Goal: Share content

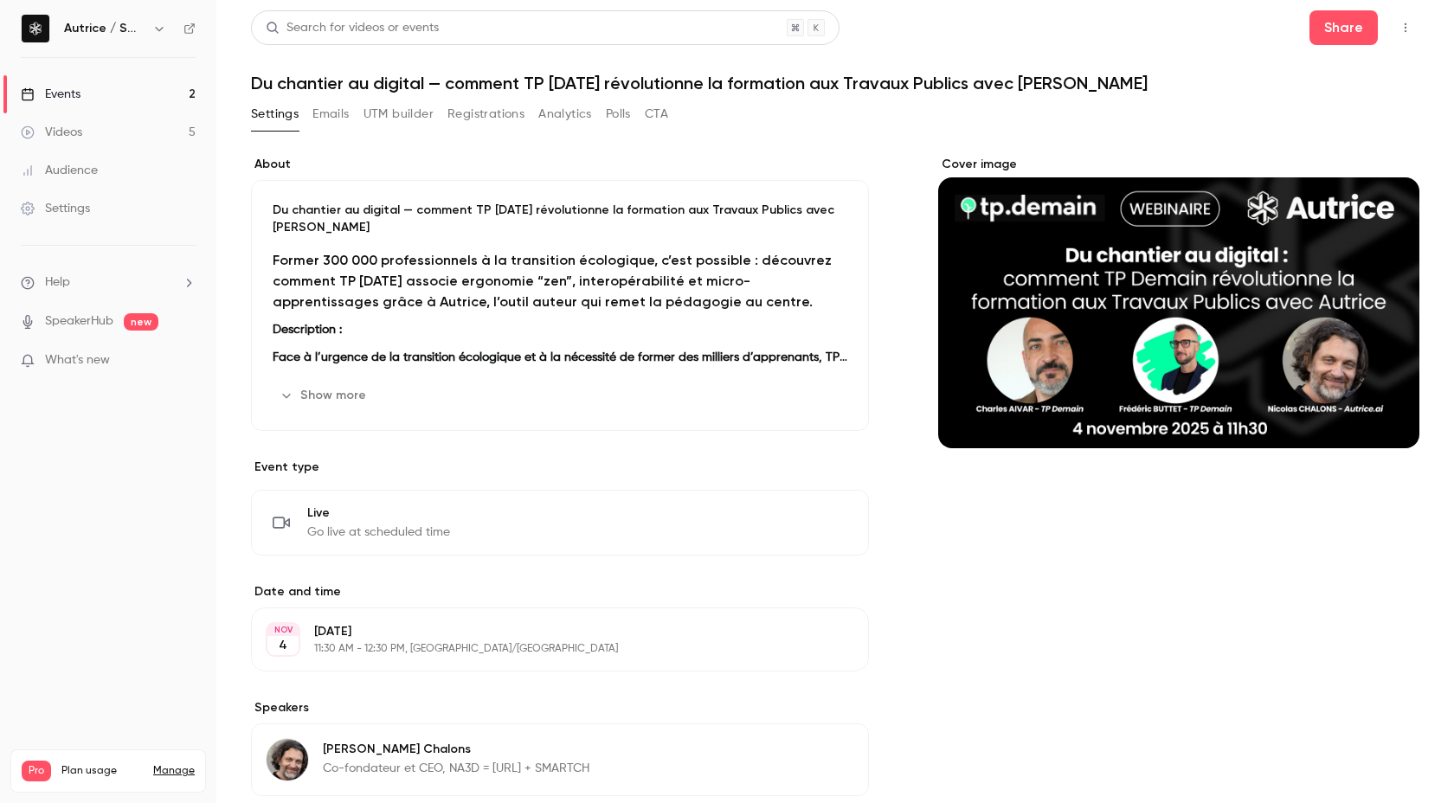
click at [279, 264] on strong "Former 300 000 professionnels à la transition écologique, c’est possible : déco…" at bounding box center [552, 281] width 559 height 58
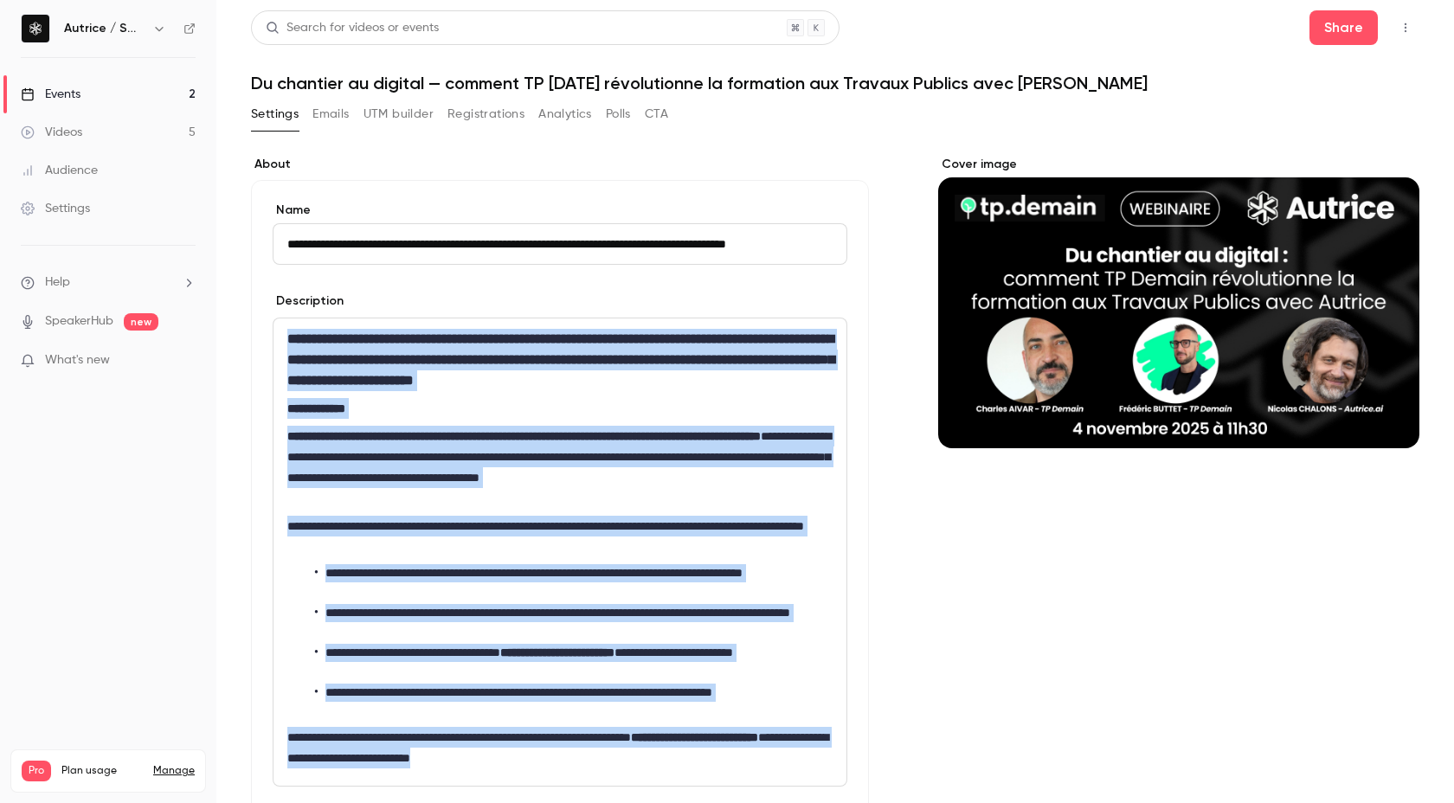
drag, startPoint x: 288, startPoint y: 342, endPoint x: 636, endPoint y: 762, distance: 545.7
click at [636, 762] on div "**********" at bounding box center [559, 551] width 573 height 467
copy div "**********"
click at [1348, 35] on button "Share" at bounding box center [1343, 27] width 68 height 35
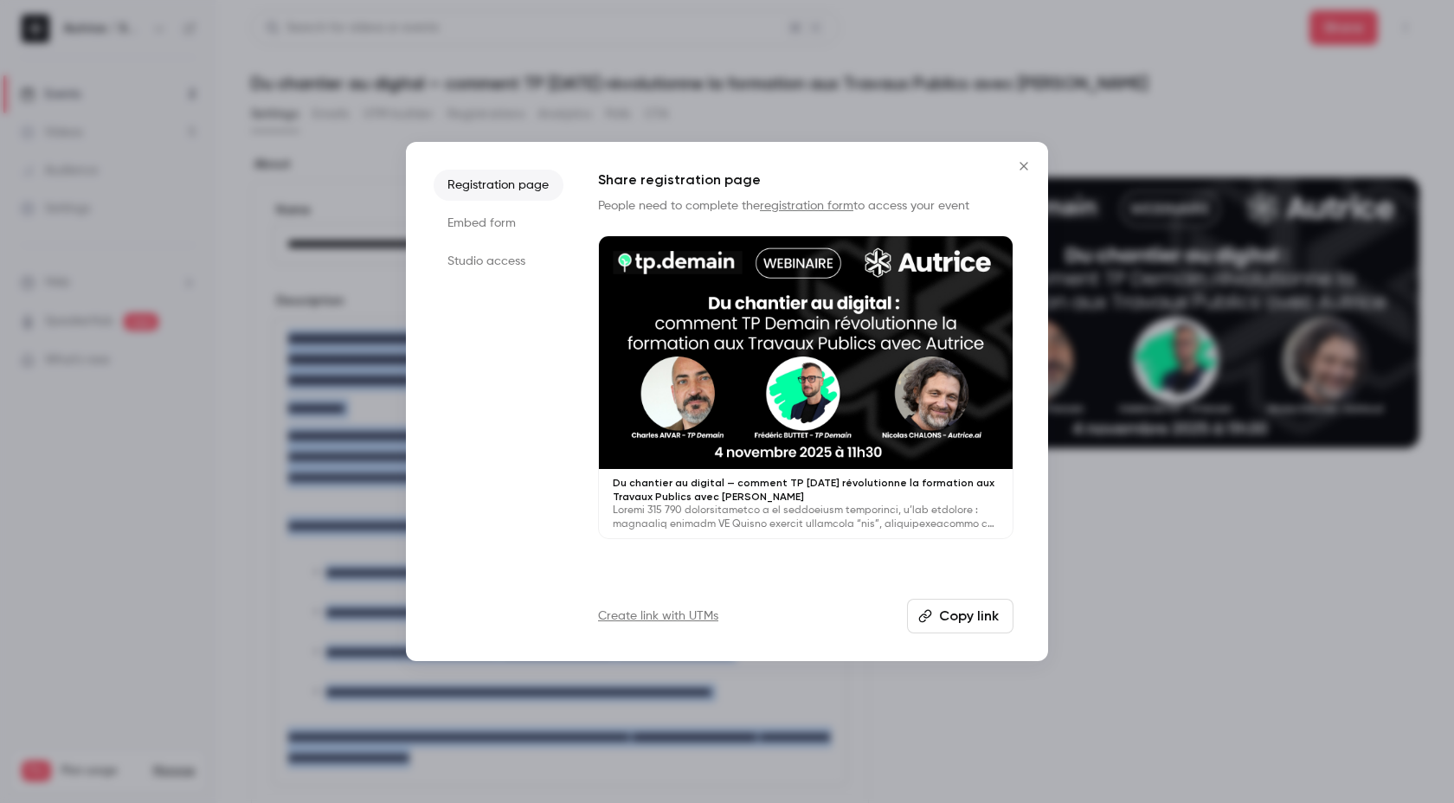
click at [950, 628] on button "Copy link" at bounding box center [960, 616] width 106 height 35
click at [1024, 161] on icon "Close" at bounding box center [1023, 166] width 21 height 14
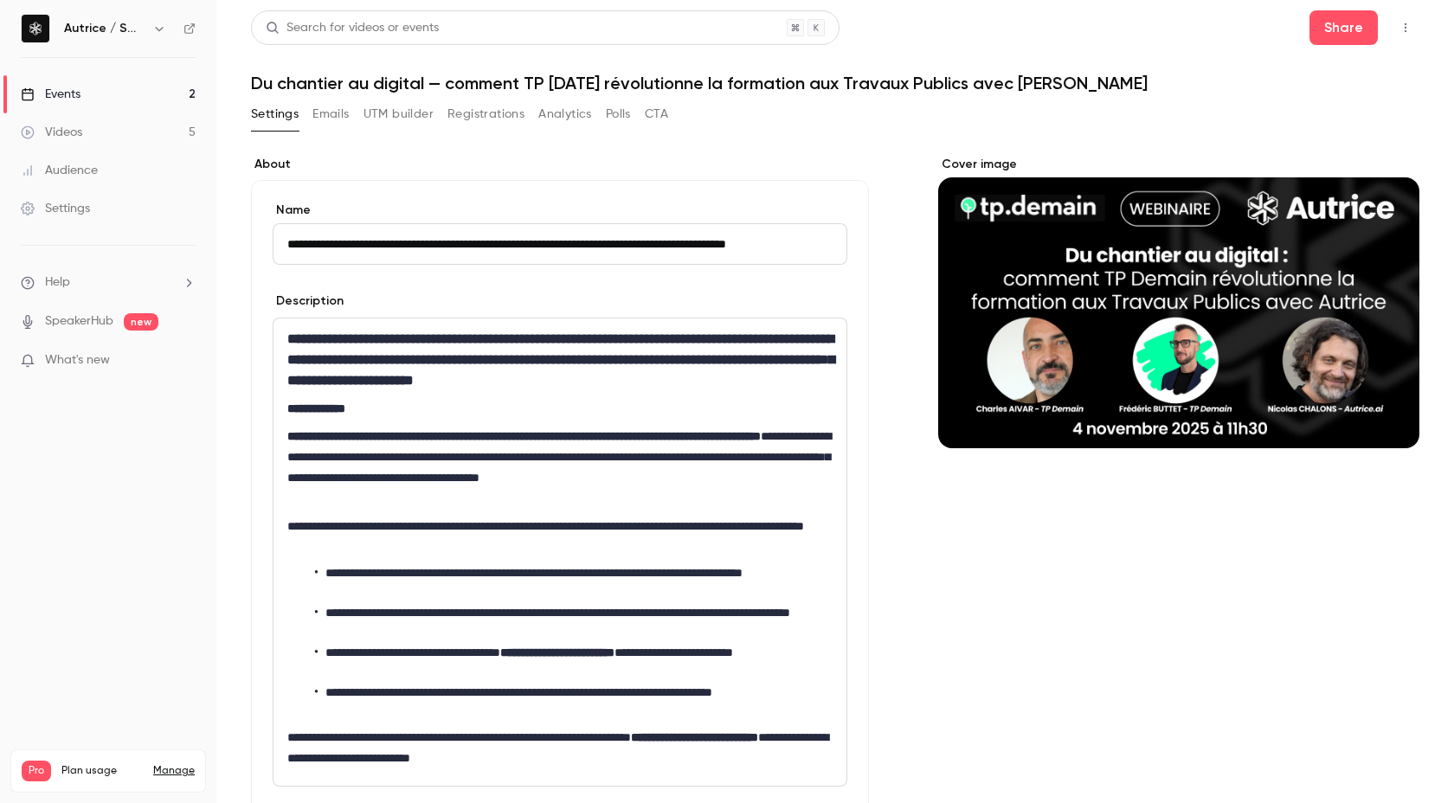
click at [609, 82] on h1 "Du chantier au digital — comment TP [DATE] révolutionne la formation aux Travau…" at bounding box center [835, 83] width 1168 height 21
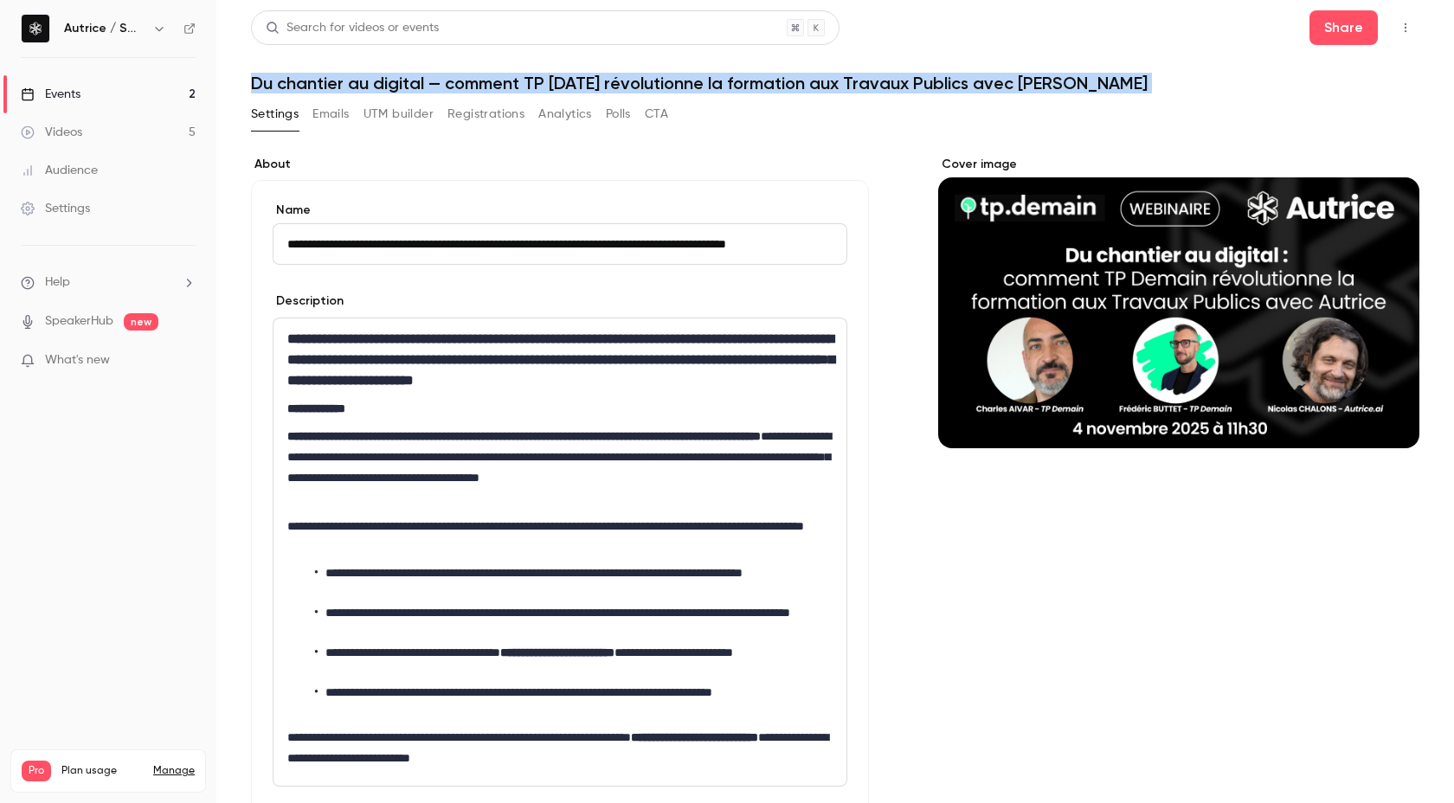
click at [609, 82] on h1 "Du chantier au digital — comment TP [DATE] révolutionne la formation aux Travau…" at bounding box center [835, 83] width 1168 height 21
copy div "Du chantier au digital — comment TP [DATE] révolutionne la formation aux Travau…"
click at [451, 83] on h1 "Du chantier au digital — comment TP [DATE] révolutionne la formation aux Travau…" at bounding box center [835, 83] width 1168 height 21
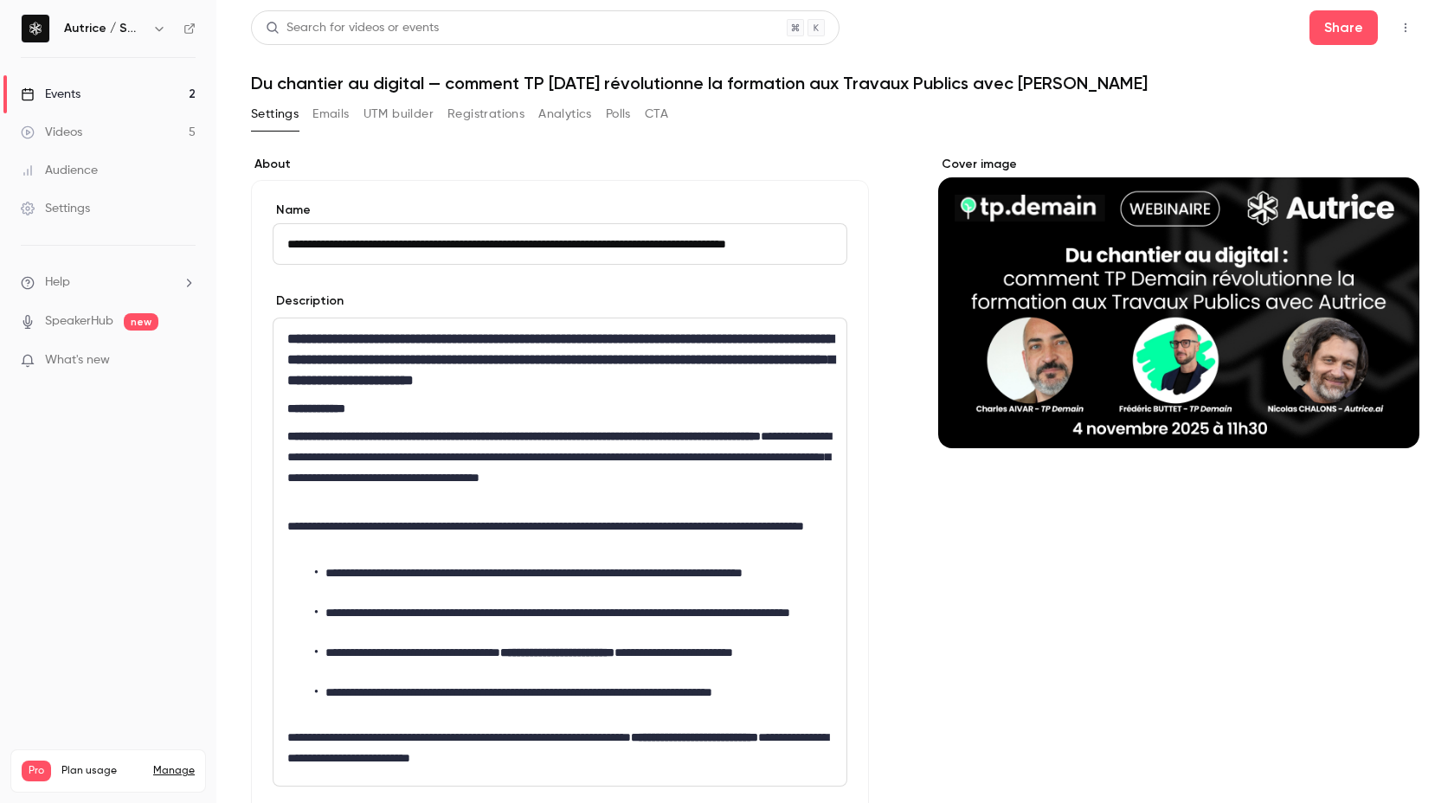
click at [451, 84] on h1 "Du chantier au digital — comment TP [DATE] révolutionne la formation aux Travau…" at bounding box center [835, 83] width 1168 height 21
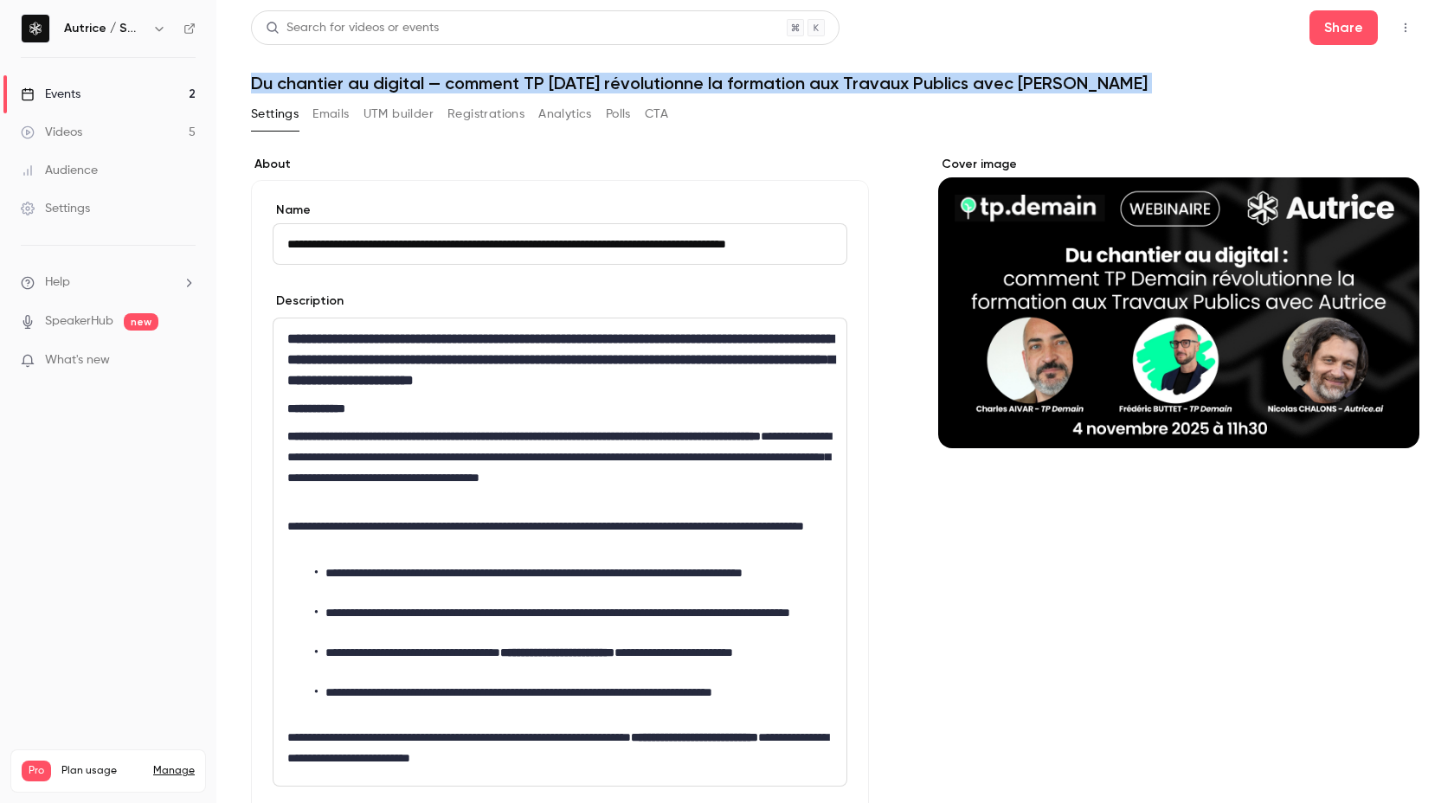
click at [451, 84] on h1 "Du chantier au digital — comment TP [DATE] révolutionne la formation aux Travau…" at bounding box center [835, 83] width 1168 height 21
copy div "Du chantier au digital — comment TP [DATE] révolutionne la formation aux Travau…"
click at [556, 74] on h1 "Du chantier au digital — comment TP [DATE] révolutionne la formation aux Travau…" at bounding box center [835, 83] width 1168 height 21
drag, startPoint x: 448, startPoint y: 81, endPoint x: 1091, endPoint y: 85, distance: 642.9
click at [1091, 85] on h1 "Du chantier au digital — comment TP [DATE] révolutionne la formation aux Travau…" at bounding box center [835, 83] width 1168 height 21
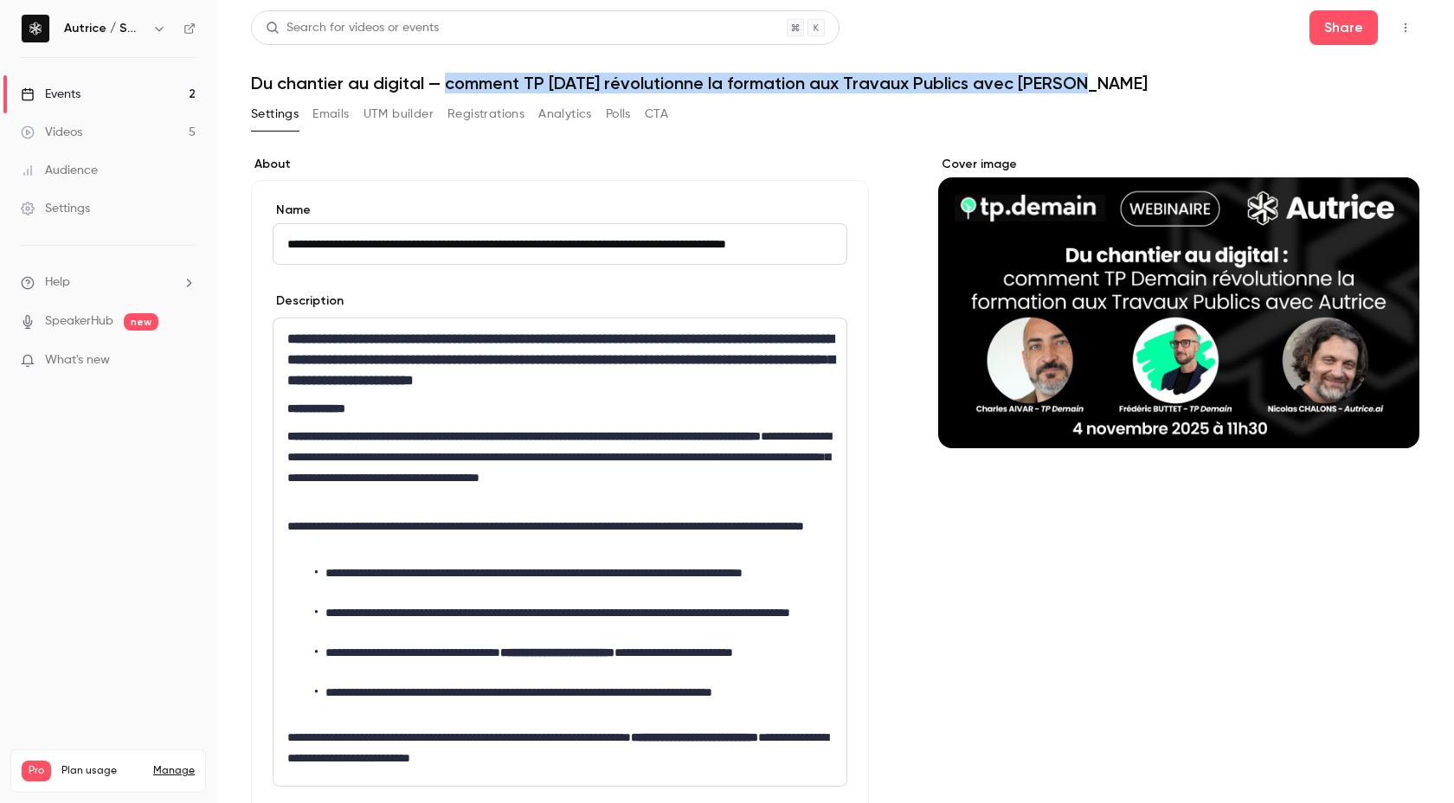
copy h1 "comment TP [DATE] révolutionne la formation aux Travaux Publics avec [PERSON_NA…"
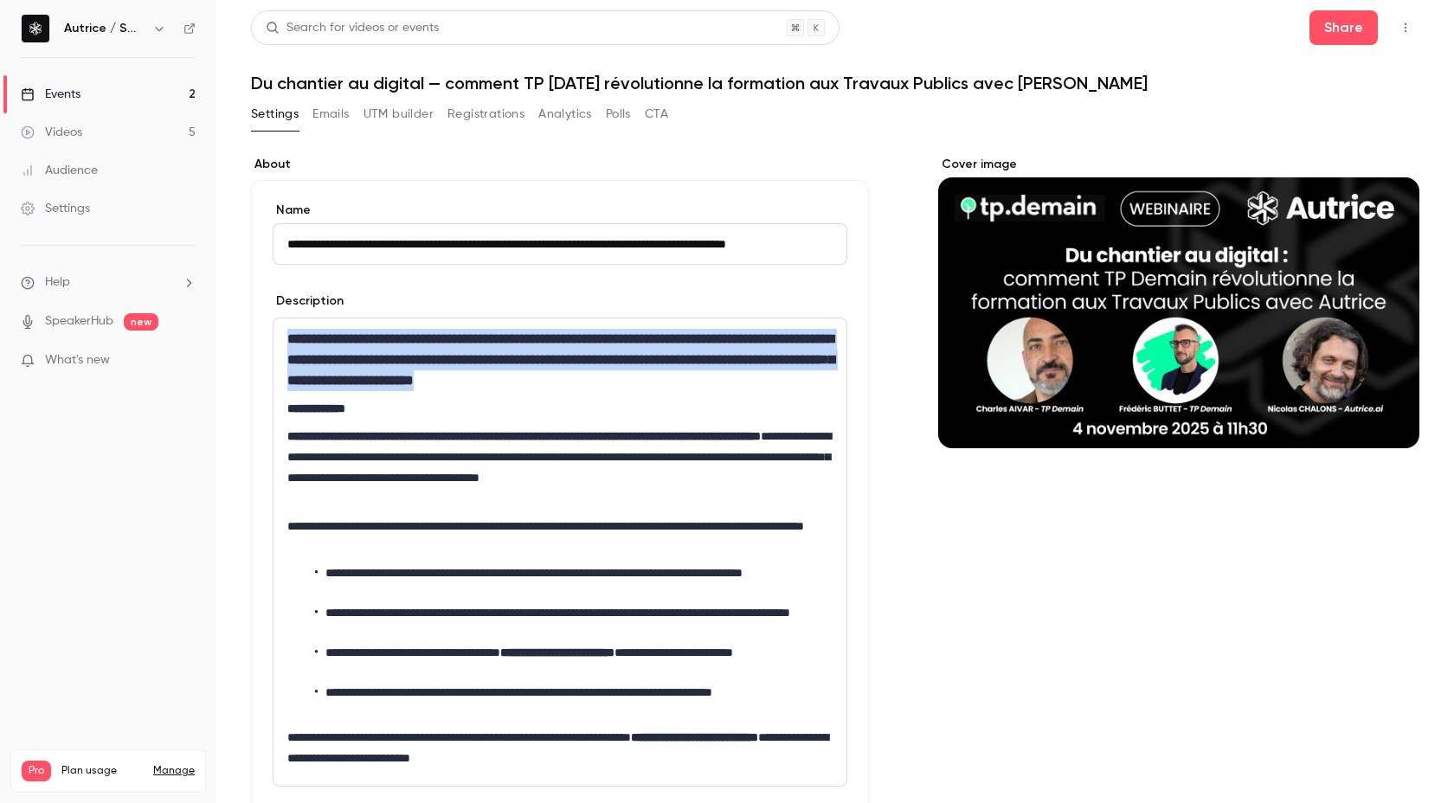
drag, startPoint x: 289, startPoint y: 338, endPoint x: 801, endPoint y: 373, distance: 513.4
click at [801, 373] on h3 "**********" at bounding box center [559, 360] width 545 height 62
copy strong "**********"
click at [96, 94] on link "Events 2" at bounding box center [108, 94] width 216 height 38
